Goal: Book appointment/travel/reservation

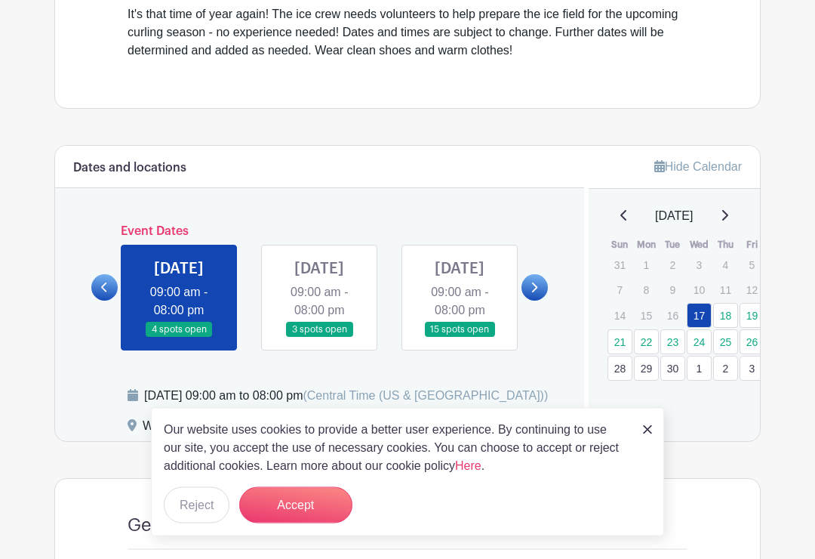
scroll to position [508, 0]
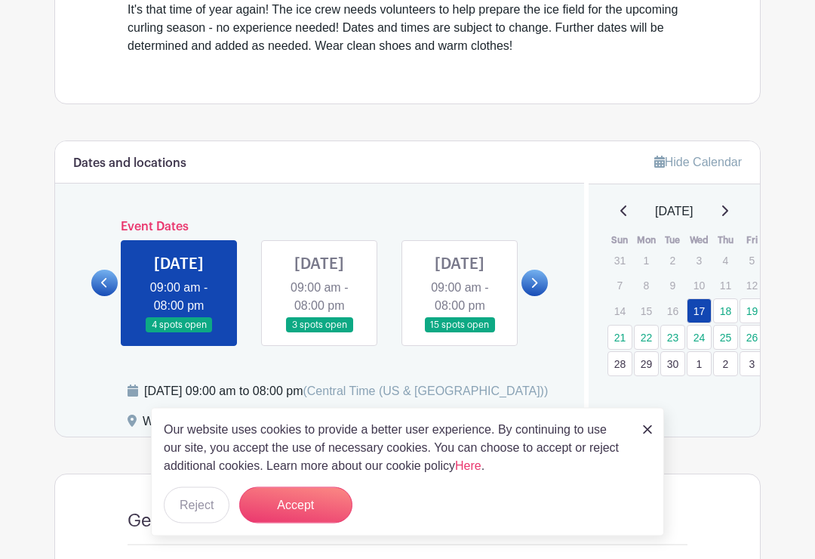
click at [212, 523] on button "Reject" at bounding box center [197, 505] width 66 height 36
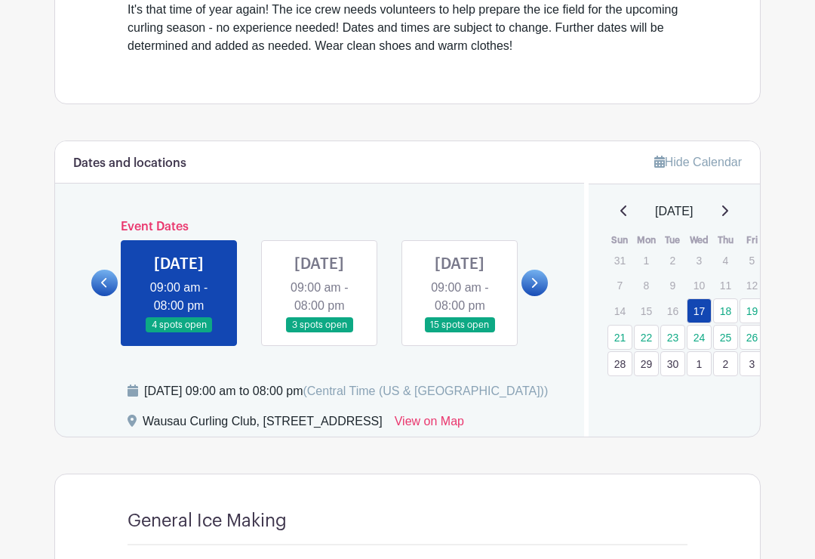
click at [537, 286] on link at bounding box center [535, 283] width 26 height 26
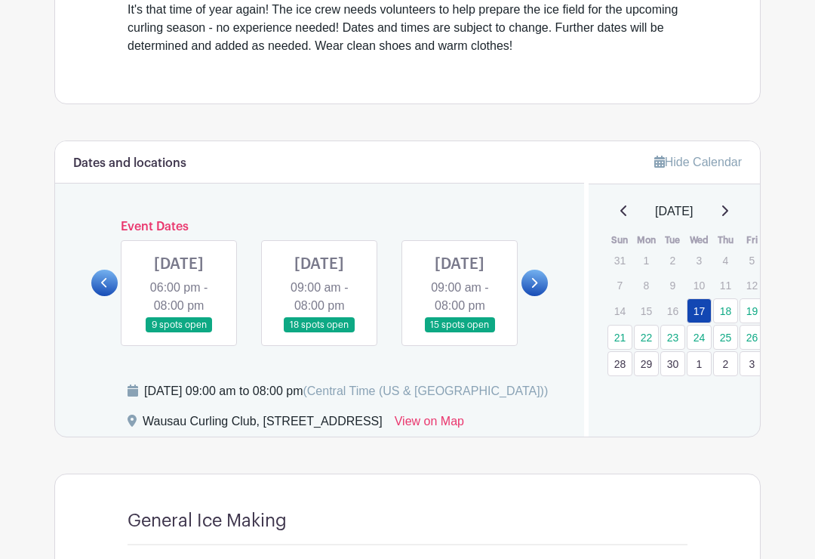
click at [535, 288] on icon at bounding box center [535, 283] width 6 height 10
click at [97, 295] on link at bounding box center [104, 283] width 26 height 26
click at [110, 288] on link at bounding box center [104, 283] width 26 height 26
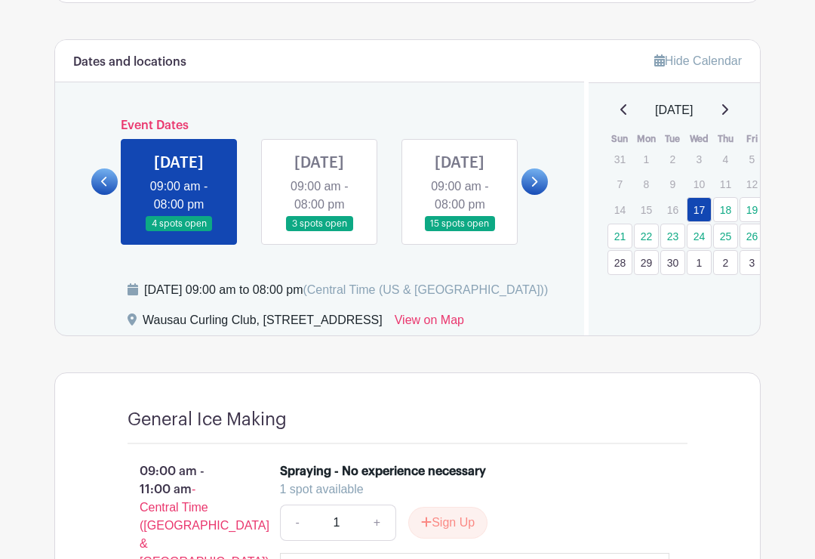
scroll to position [609, 0]
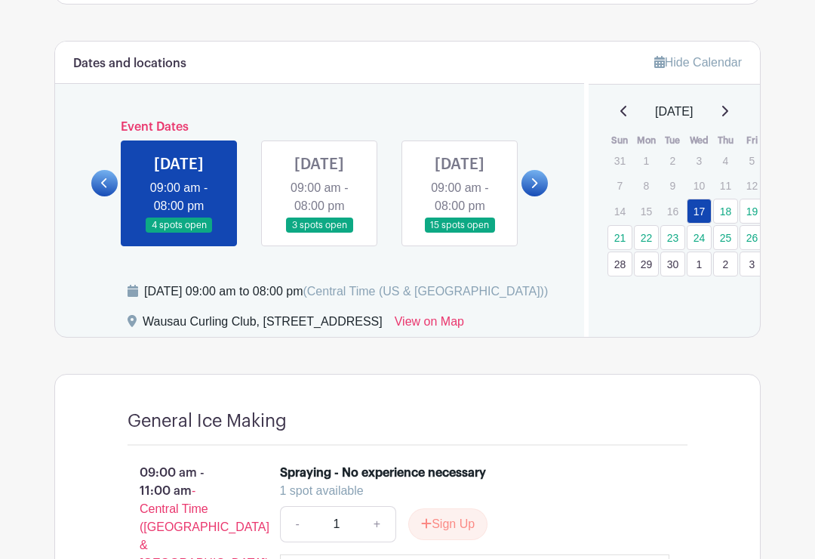
click at [319, 233] on link at bounding box center [319, 233] width 0 height 0
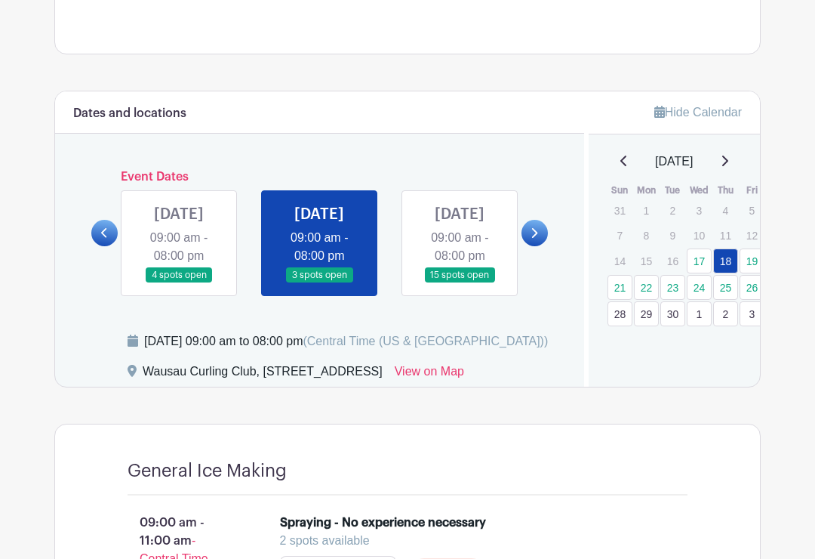
scroll to position [557, 0]
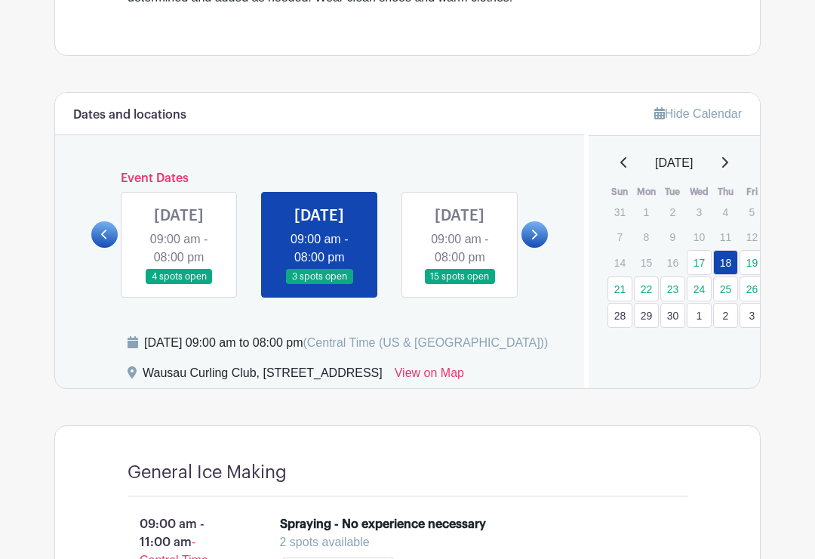
click at [460, 285] on link at bounding box center [460, 285] width 0 height 0
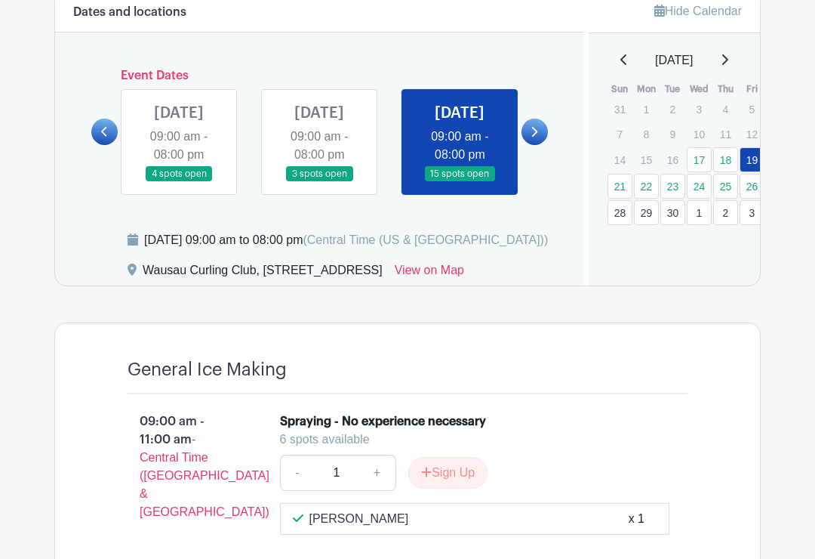
scroll to position [635, 0]
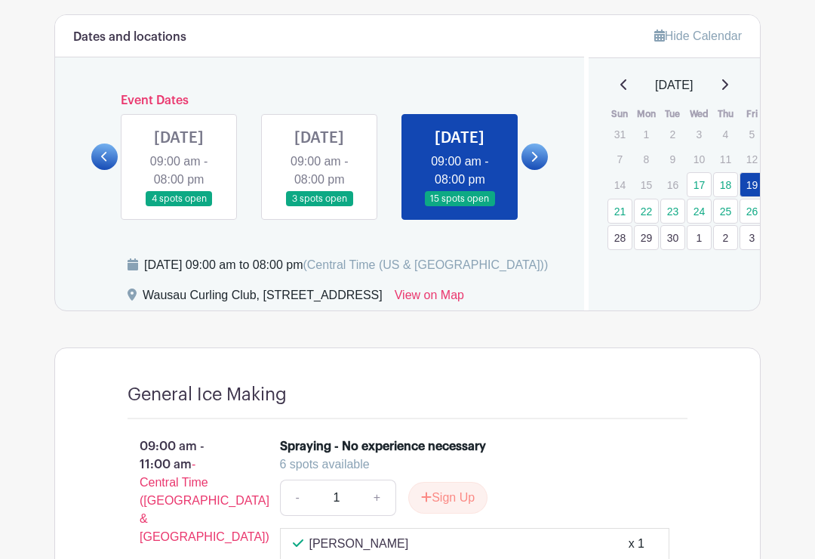
click at [540, 166] on link at bounding box center [535, 156] width 26 height 26
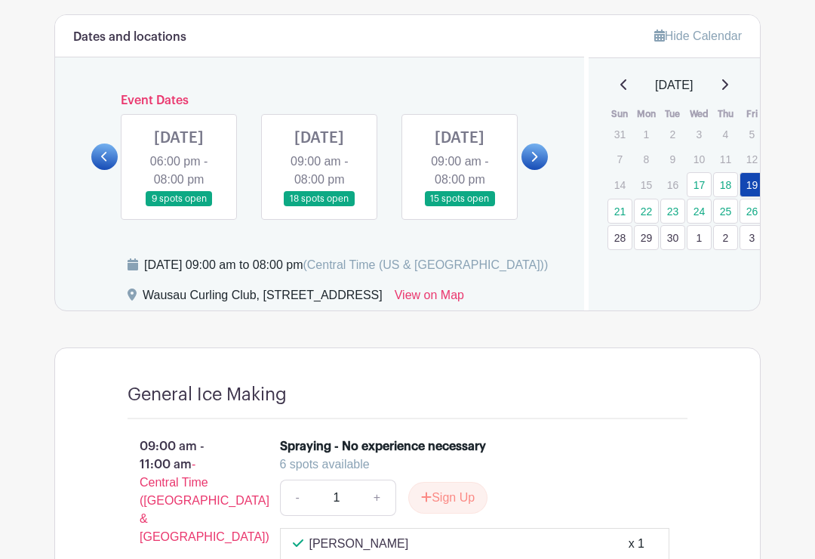
click at [179, 207] on link at bounding box center [179, 207] width 0 height 0
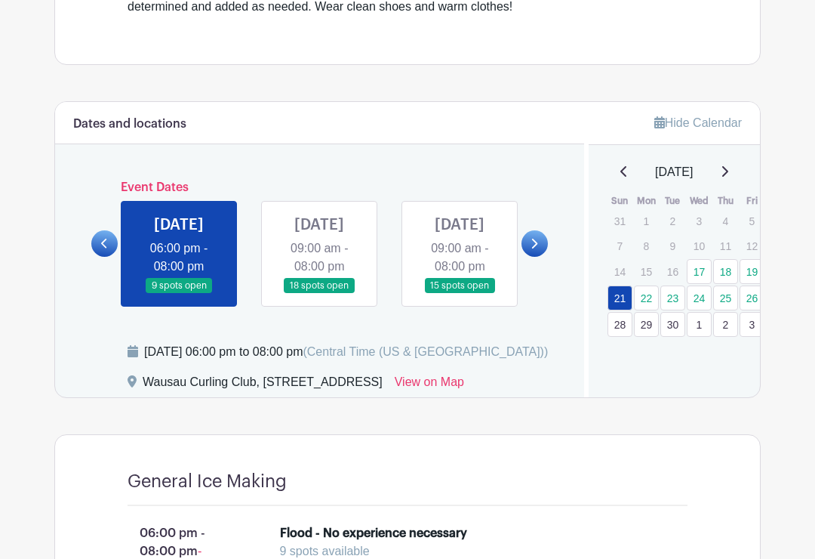
scroll to position [547, 0]
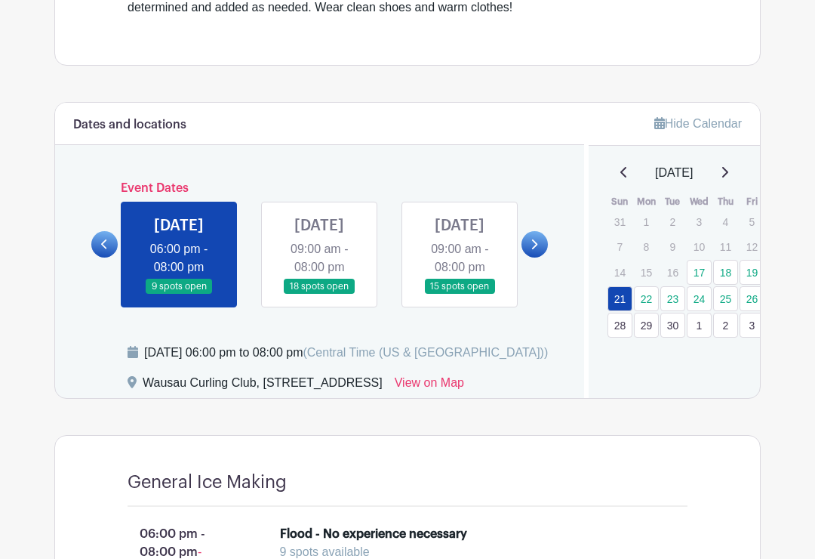
click at [319, 294] on link at bounding box center [319, 294] width 0 height 0
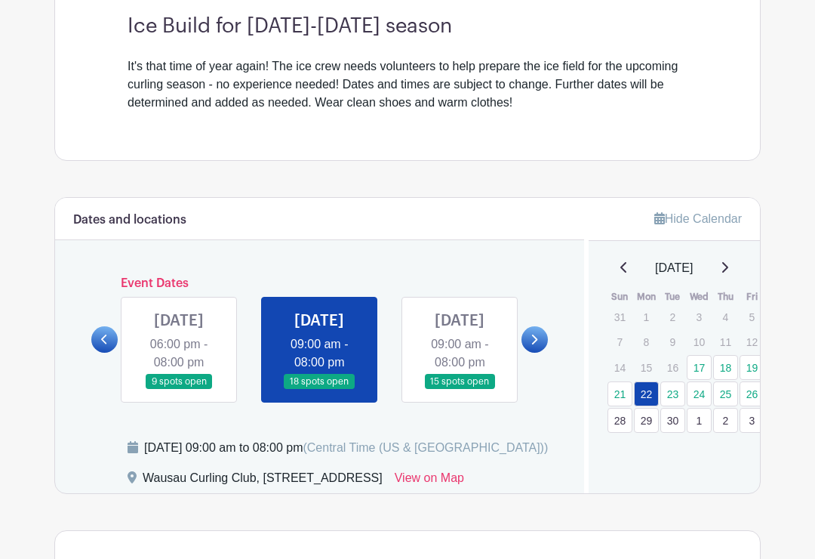
scroll to position [476, 0]
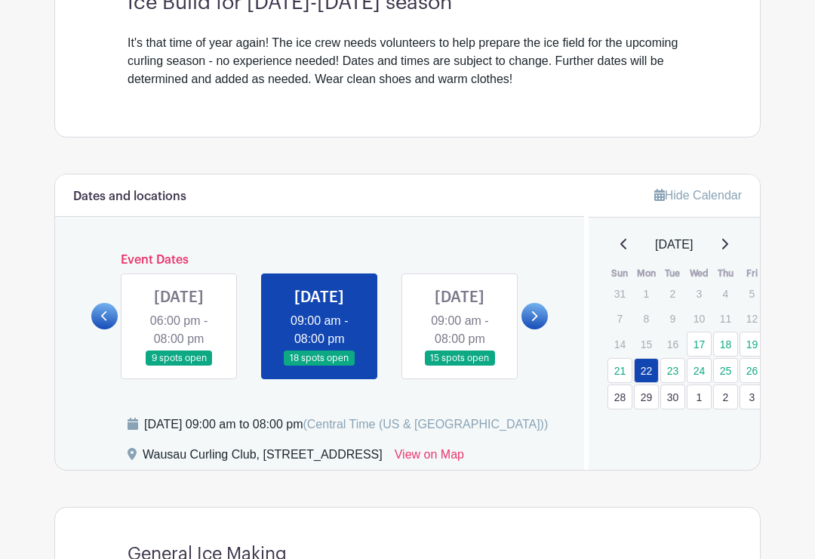
click at [460, 366] on link at bounding box center [460, 366] width 0 height 0
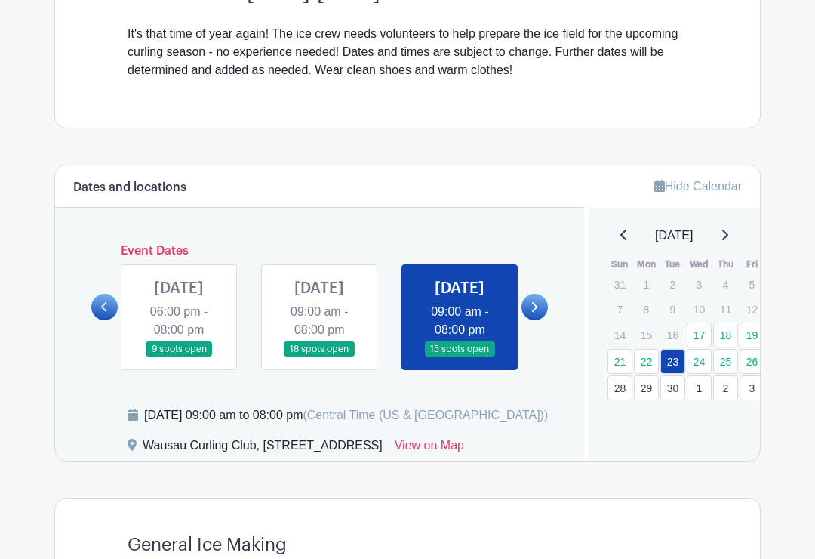
scroll to position [561, 0]
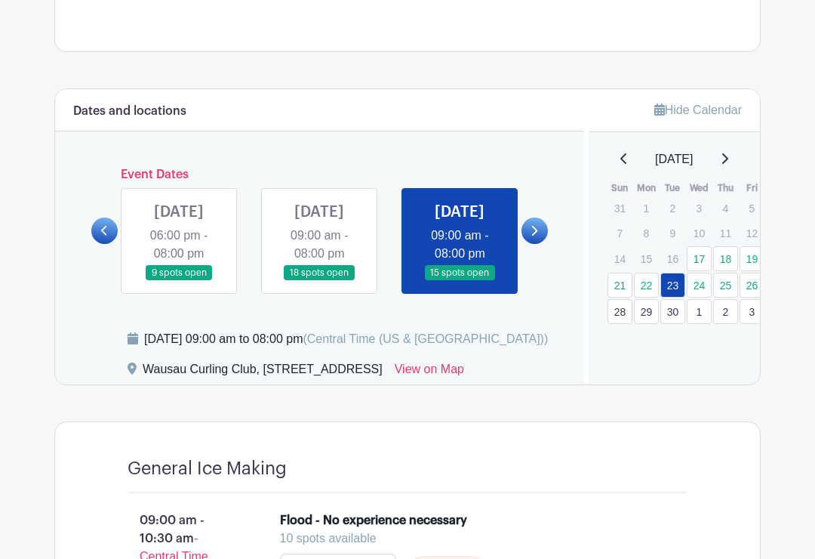
click at [535, 236] on icon at bounding box center [534, 230] width 7 height 11
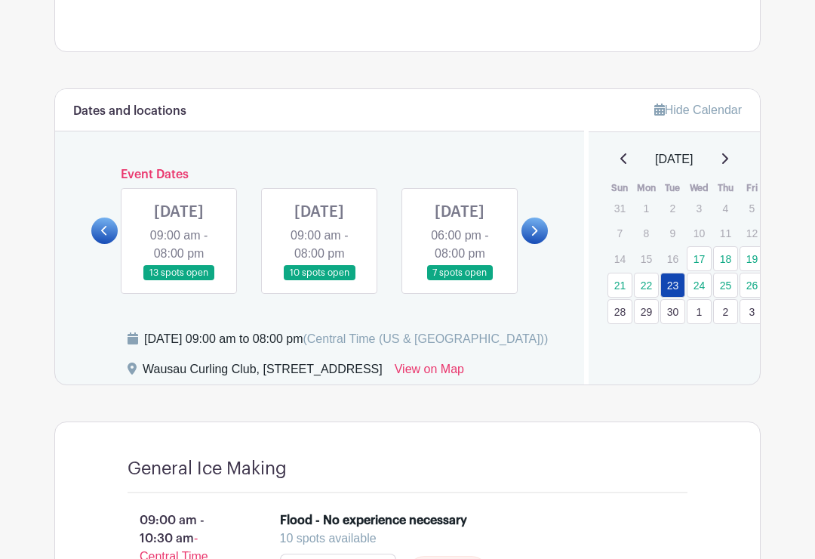
click at [538, 236] on icon at bounding box center [534, 230] width 7 height 11
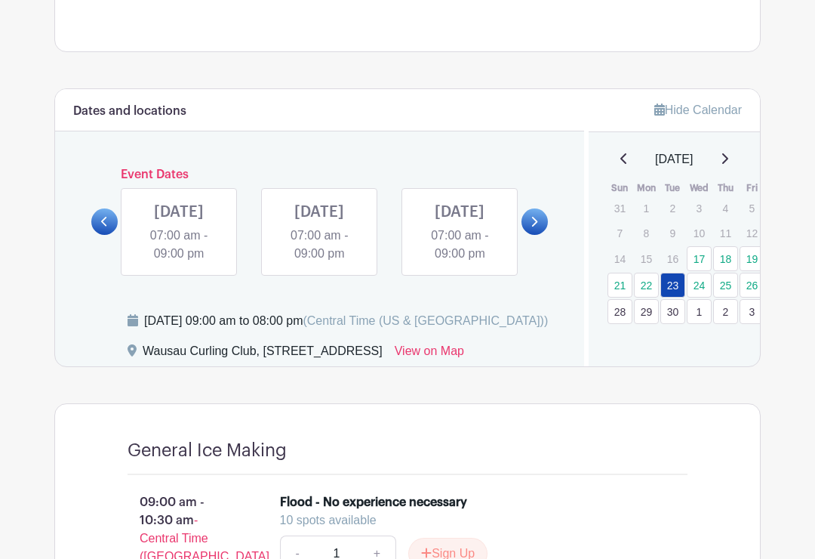
click at [103, 227] on icon at bounding box center [104, 221] width 7 height 11
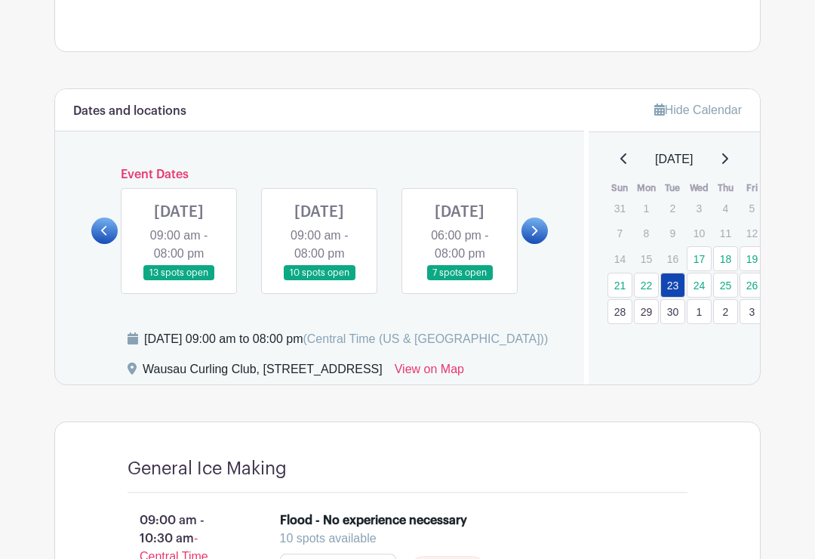
click at [729, 254] on link "18" at bounding box center [725, 258] width 25 height 25
